Goal: Task Accomplishment & Management: Complete application form

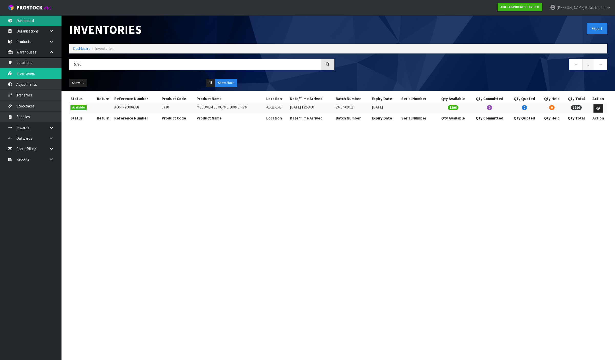
click at [44, 24] on link "Dashboard" at bounding box center [30, 20] width 61 height 10
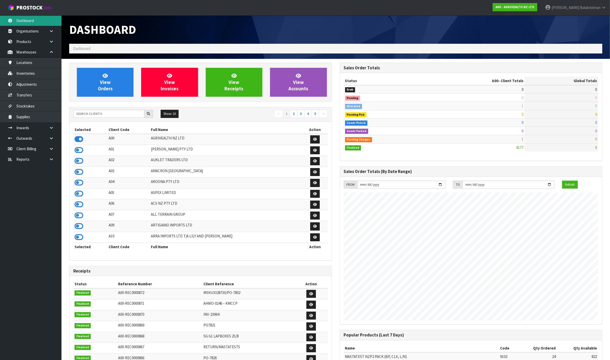
scroll to position [389, 270]
click at [121, 119] on div "Show: 10 5 10 25 50 ← 1 2 3 4 5 →" at bounding box center [200, 114] width 262 height 9
click at [119, 117] on input "text" at bounding box center [108, 114] width 71 height 8
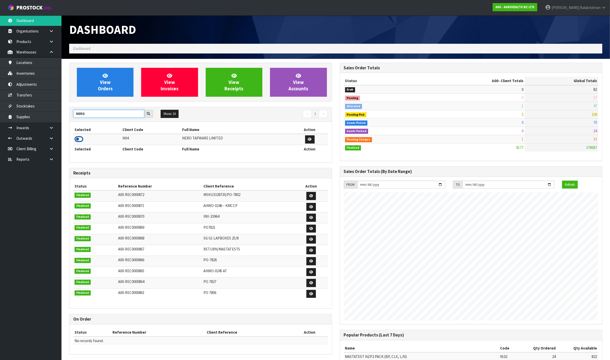
type input "NERO"
click at [78, 140] on icon at bounding box center [79, 139] width 9 height 8
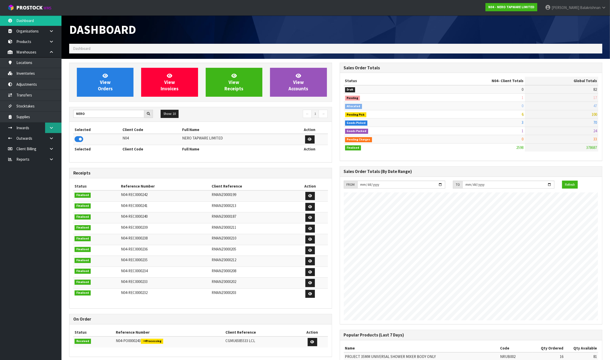
click at [51, 131] on link at bounding box center [53, 128] width 16 height 10
click at [45, 150] on link "Receipts" at bounding box center [30, 149] width 61 height 10
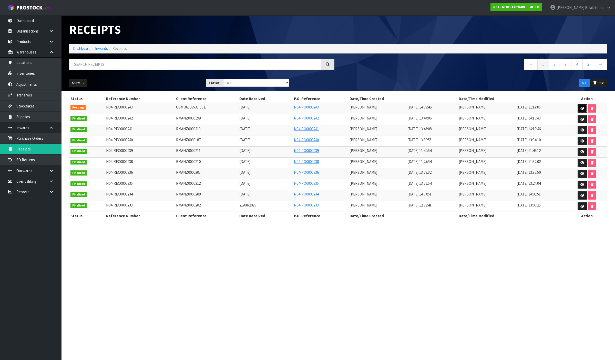
click at [580, 108] on icon at bounding box center [582, 108] width 4 height 3
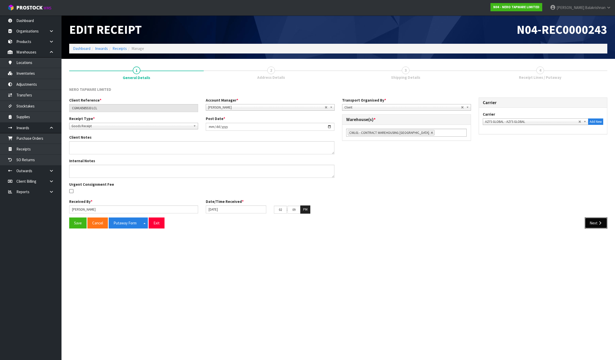
click at [592, 226] on button "Next" at bounding box center [595, 223] width 23 height 11
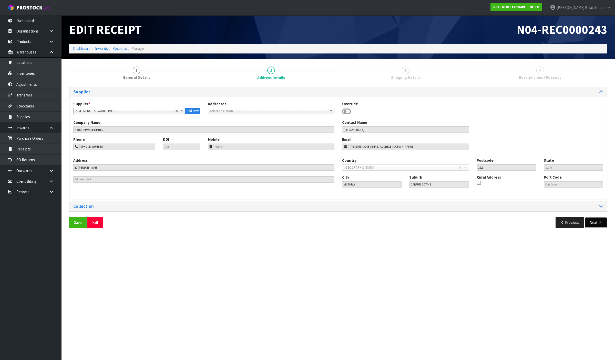
click at [591, 221] on button "Next" at bounding box center [595, 222] width 23 height 11
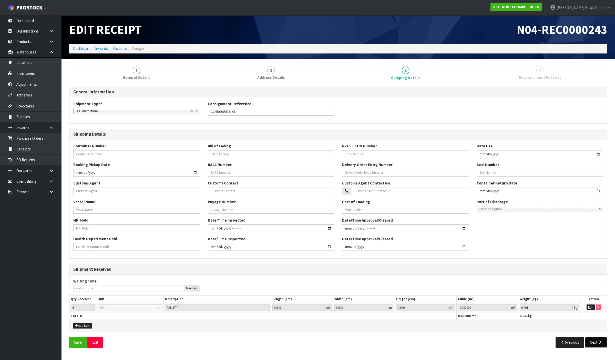
drag, startPoint x: 591, startPoint y: 339, endPoint x: 541, endPoint y: 290, distance: 69.7
click at [590, 339] on button "Next" at bounding box center [595, 342] width 23 height 11
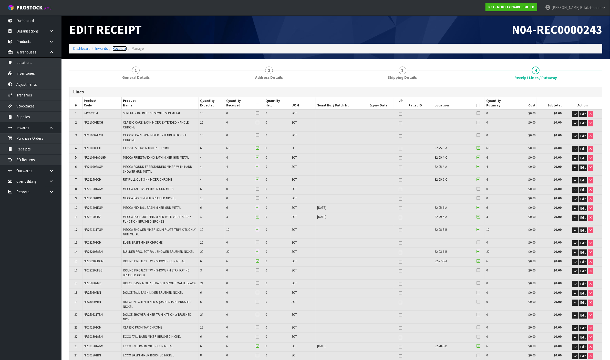
click at [122, 48] on link "Receipts" at bounding box center [119, 48] width 14 height 5
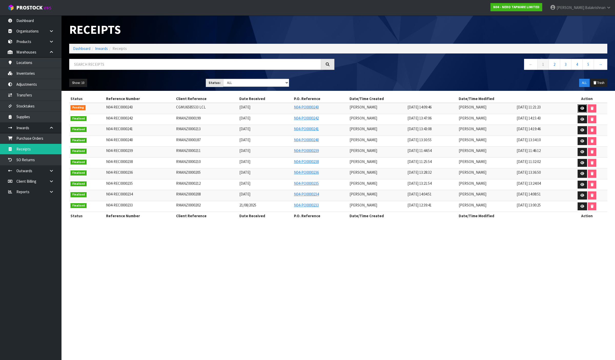
click at [581, 111] on link at bounding box center [581, 108] width 9 height 8
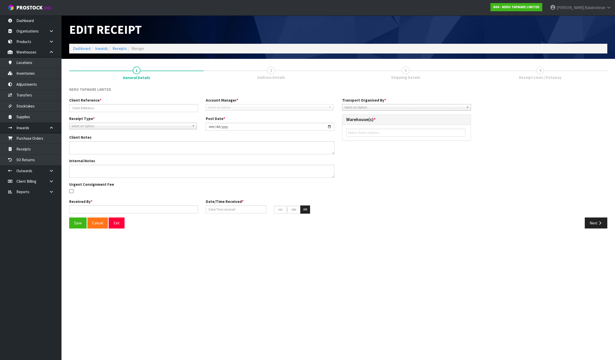
type input "CGMU6585533 LCL"
type input "[DATE]"
type input "[PERSON_NAME]"
type input "[DATE]"
type input "02"
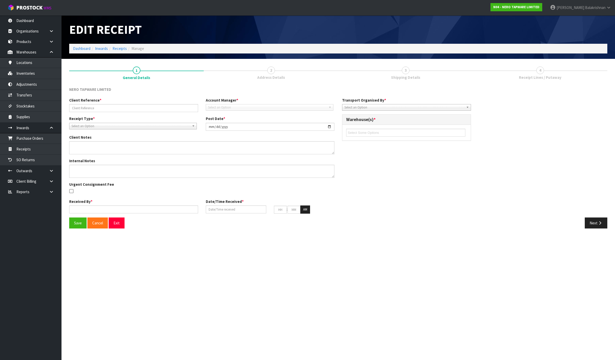
type input "09"
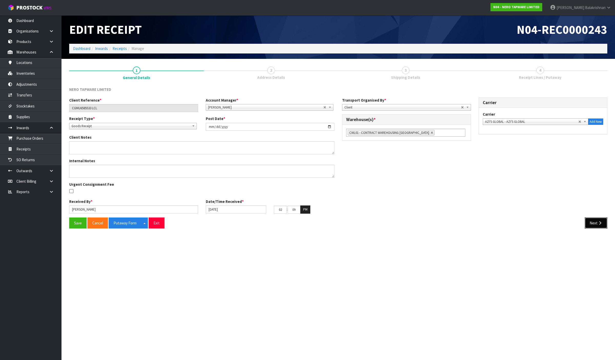
click at [595, 227] on button "Next" at bounding box center [595, 223] width 23 height 11
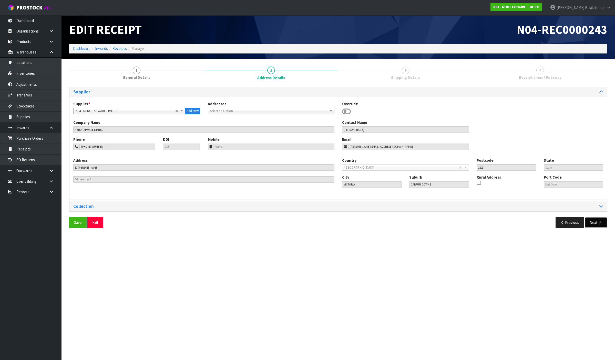
click at [593, 228] on button "Next" at bounding box center [595, 222] width 23 height 11
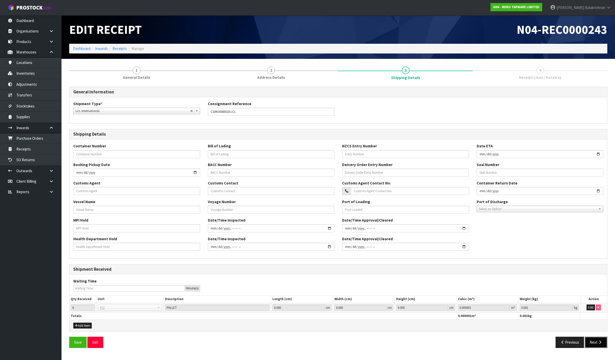
click at [603, 345] on button "Next" at bounding box center [595, 342] width 23 height 11
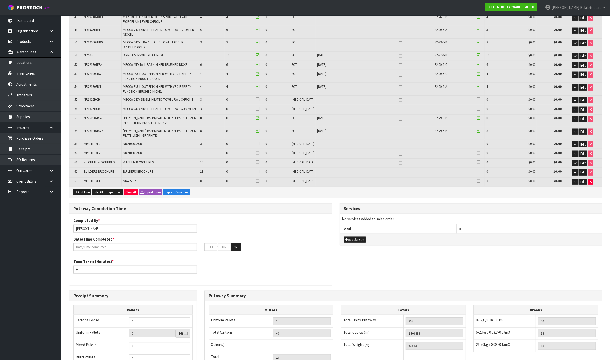
scroll to position [608, 0]
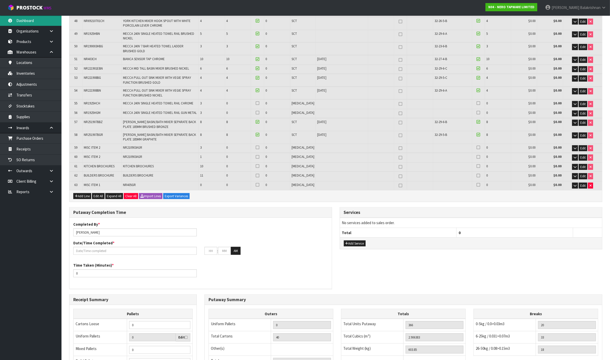
click at [40, 17] on link "Dashboard" at bounding box center [30, 20] width 61 height 10
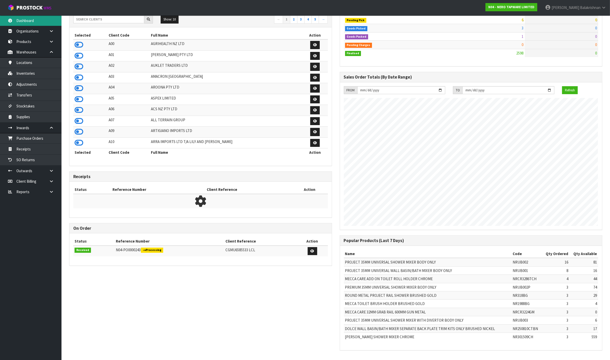
scroll to position [389, 270]
